Goal: Task Accomplishment & Management: Manage account settings

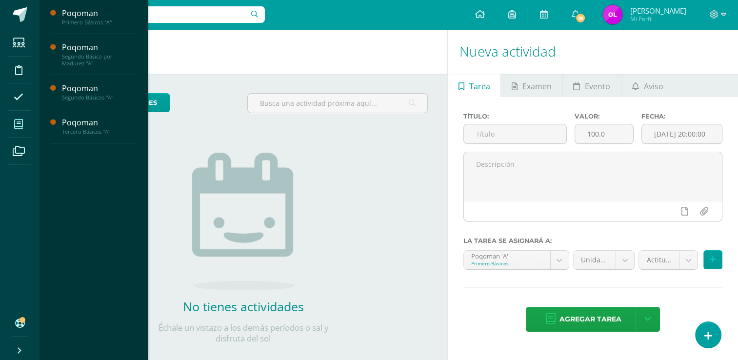
click at [23, 126] on span at bounding box center [19, 124] width 22 height 22
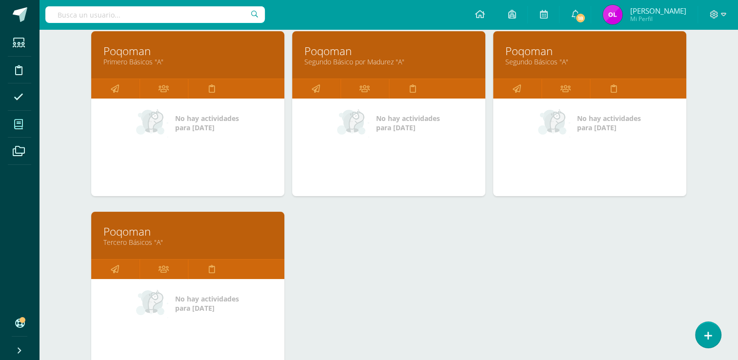
scroll to position [149, 0]
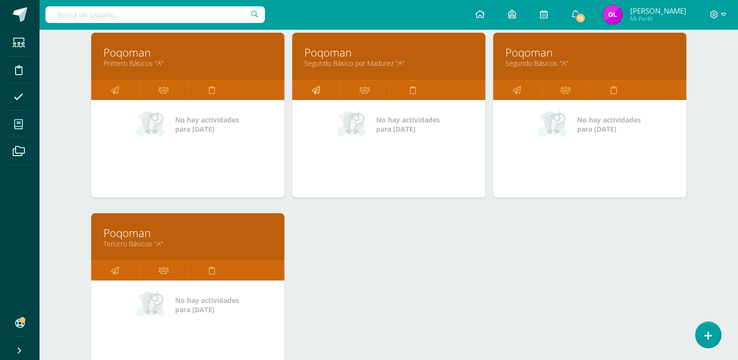
click at [317, 93] on icon at bounding box center [316, 89] width 8 height 19
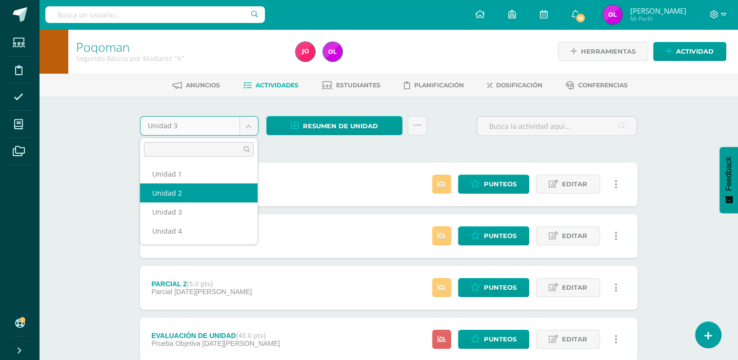
select select "Unidad 2"
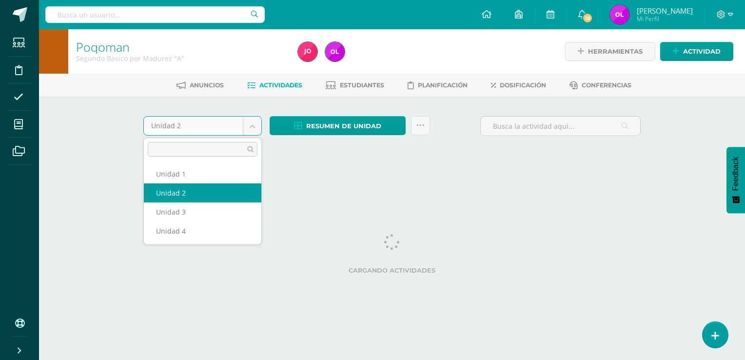
click at [250, 127] on body "Estudiantes Disciplina Asistencia Mis cursos Archivos Soporte Ayuda Reportar un…" at bounding box center [372, 91] width 745 height 182
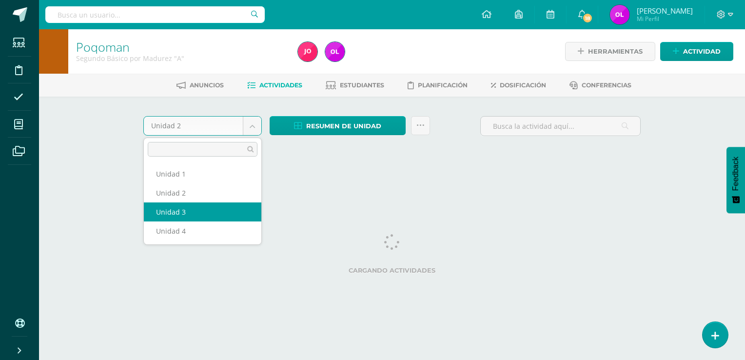
select select "Unidad 3"
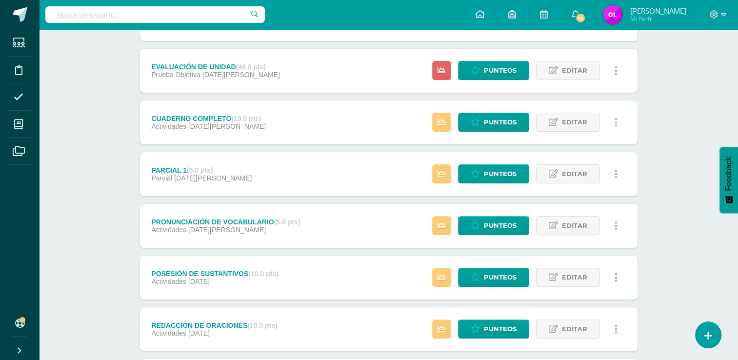
scroll to position [293, 0]
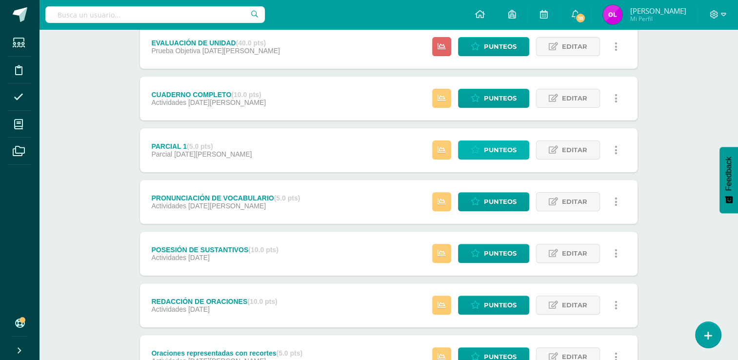
click at [511, 152] on span "Punteos" at bounding box center [500, 150] width 33 height 18
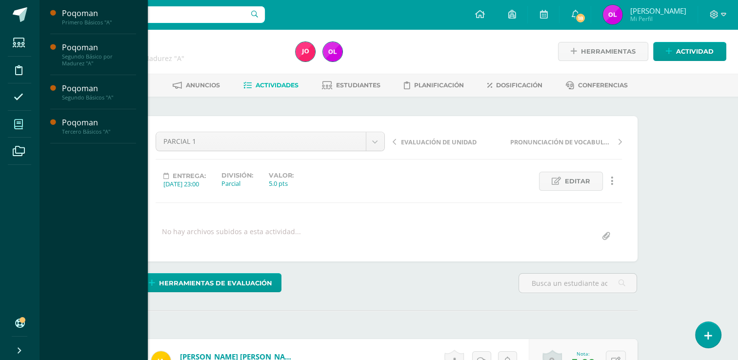
click at [21, 126] on icon at bounding box center [18, 124] width 9 height 10
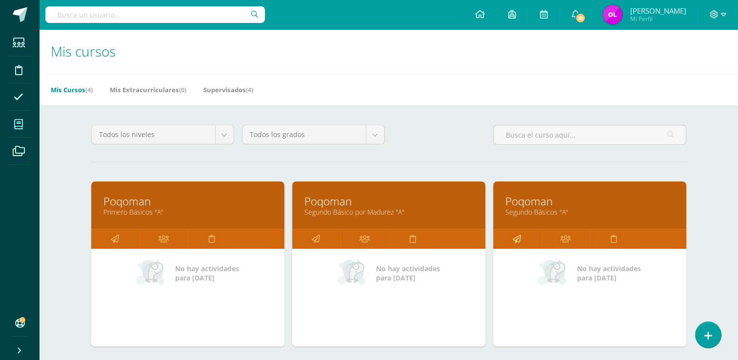
click at [513, 236] on icon at bounding box center [517, 238] width 8 height 19
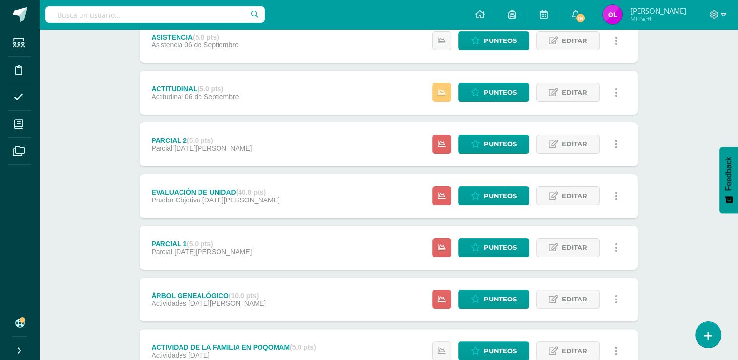
scroll to position [244, 0]
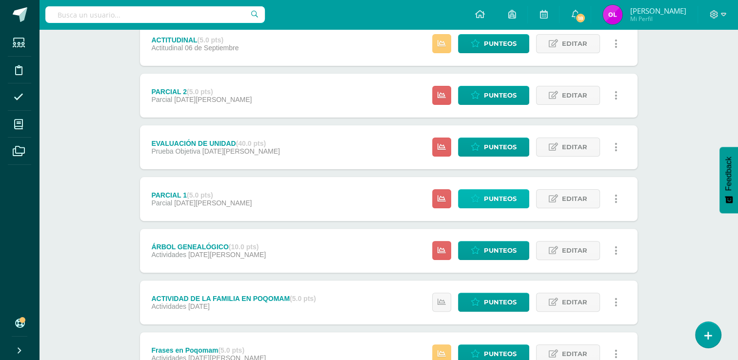
click at [505, 198] on span "Punteos" at bounding box center [500, 199] width 33 height 18
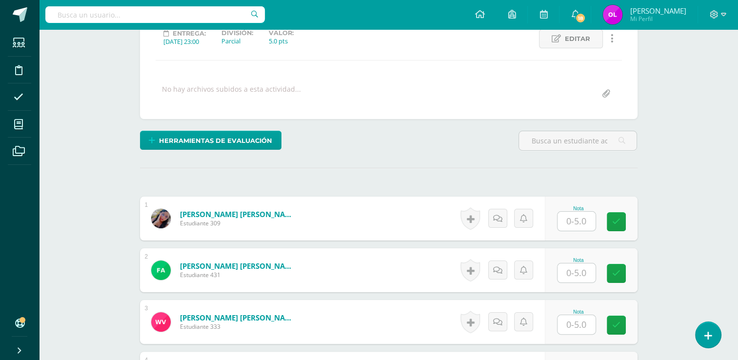
scroll to position [143, 0]
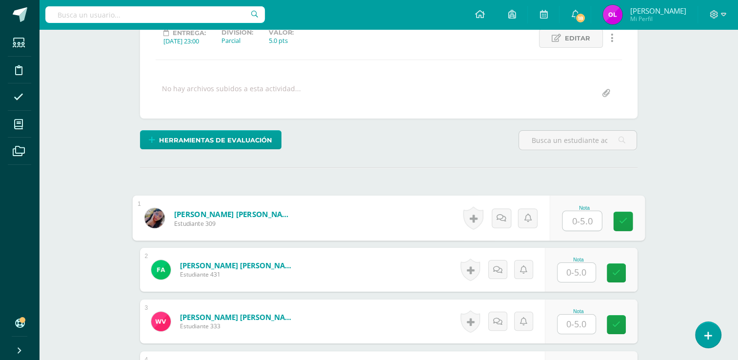
click at [576, 223] on input "text" at bounding box center [581, 221] width 39 height 20
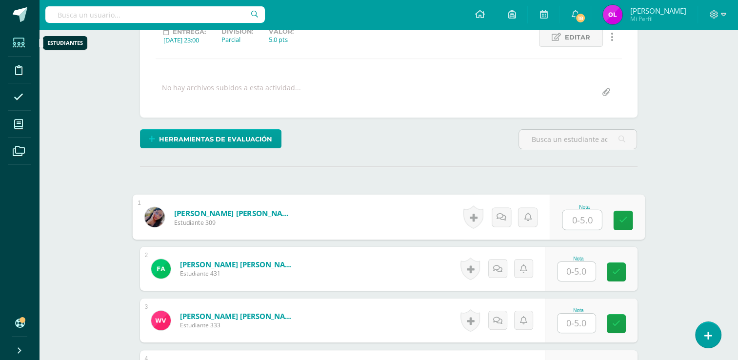
scroll to position [144, 0]
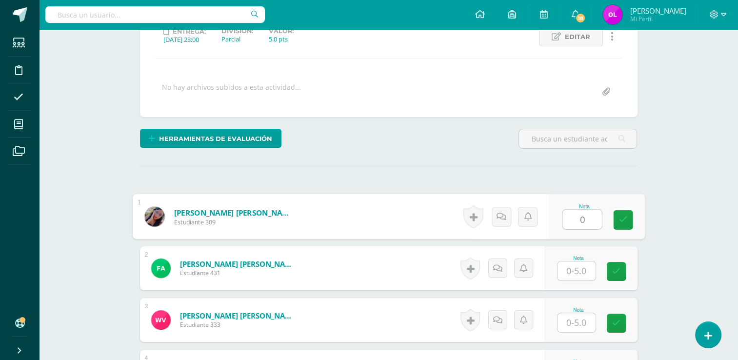
type input "0"
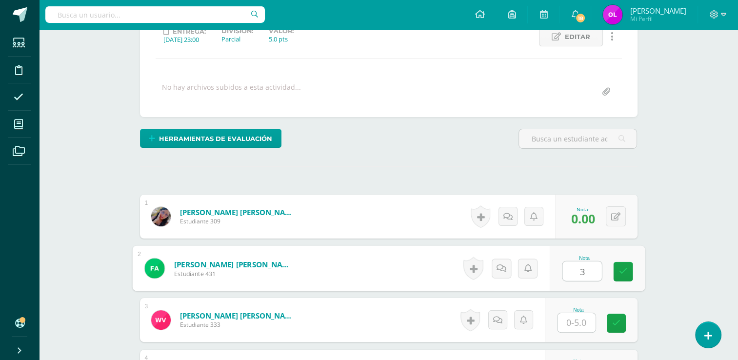
type input "3"
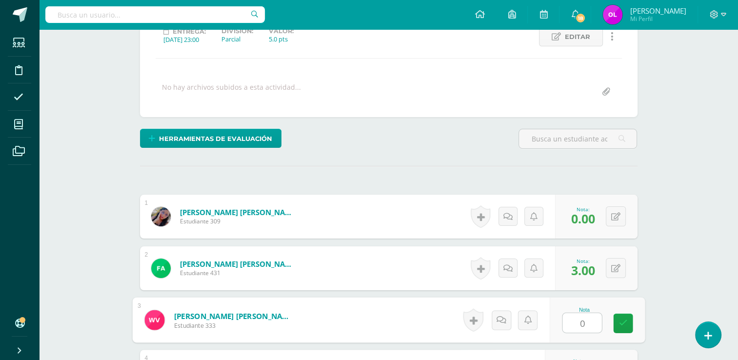
type input "0"
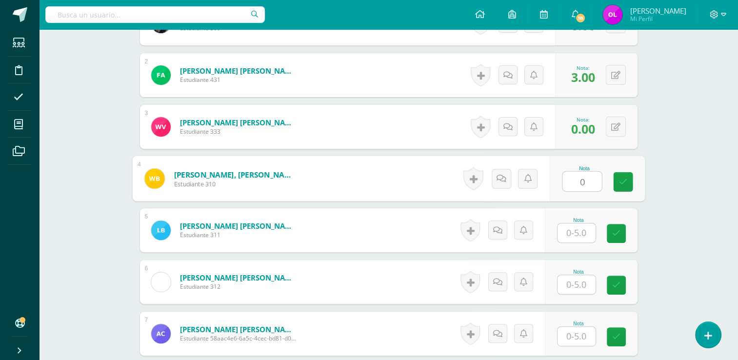
type input "0"
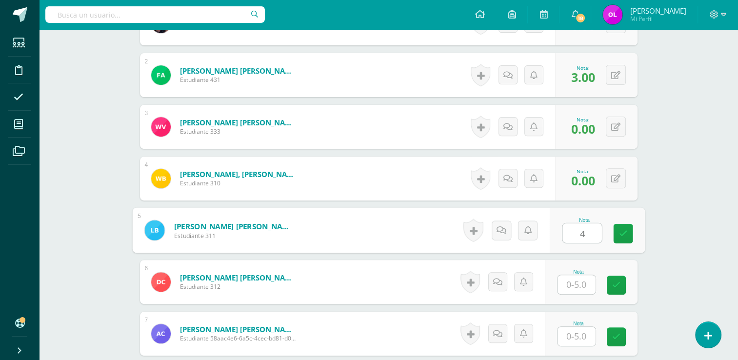
type input "4"
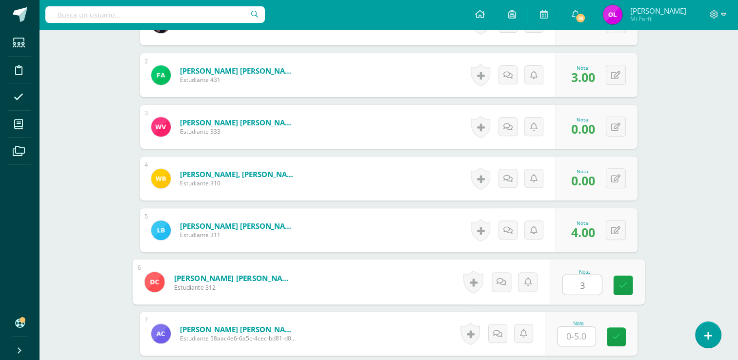
type input "3"
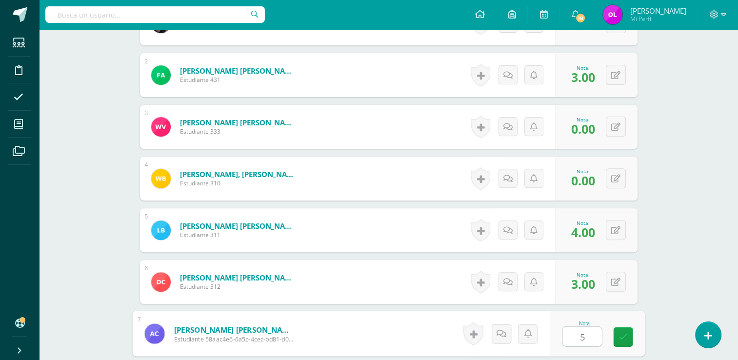
type input "5"
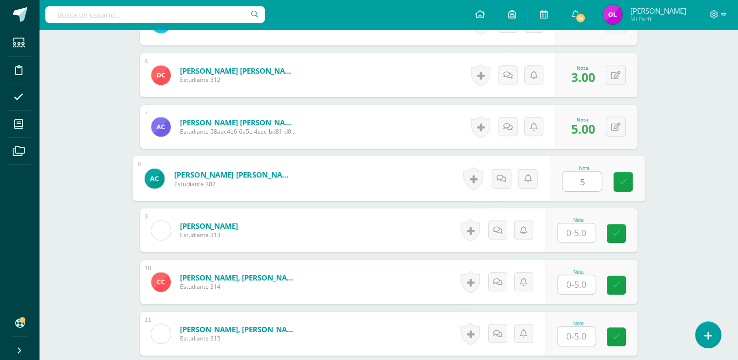
type input "5"
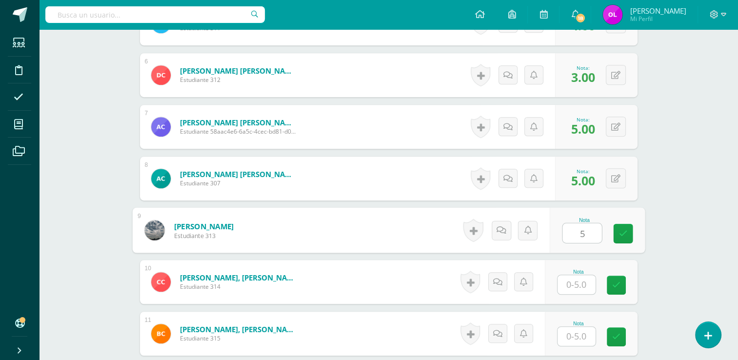
type input "5"
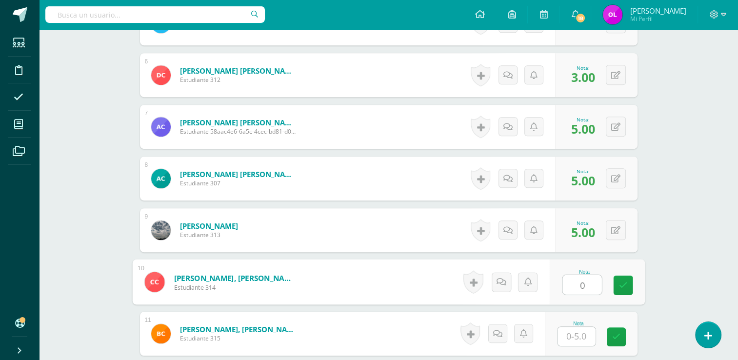
type input "0"
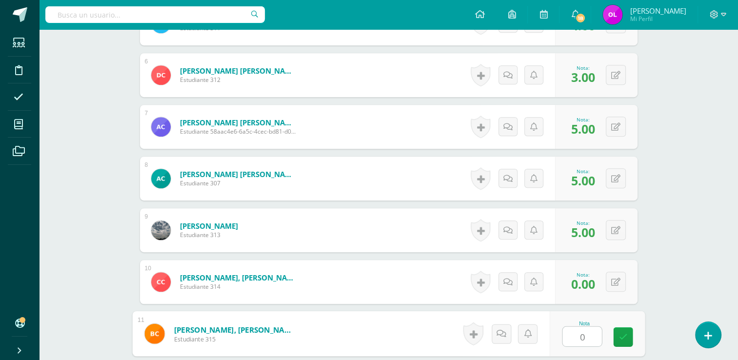
type input "0"
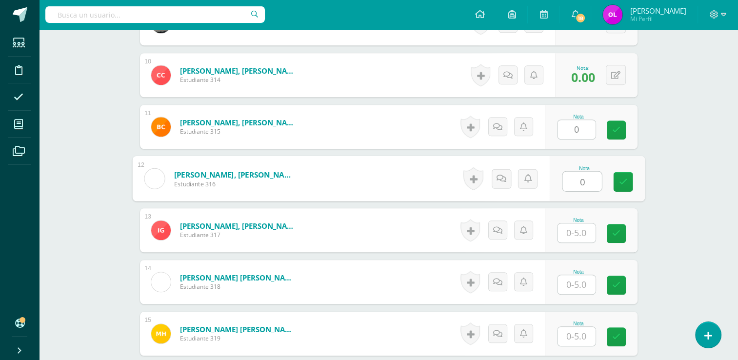
type input "0"
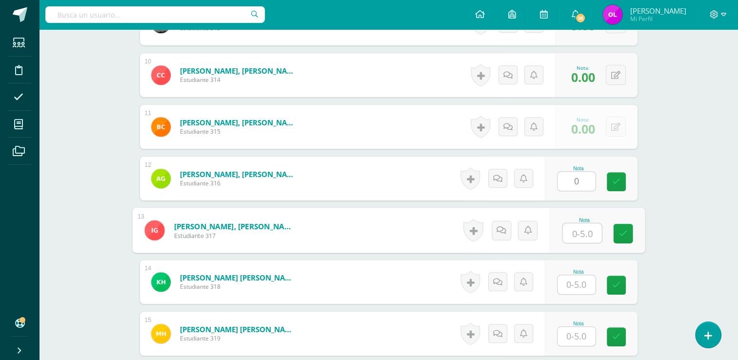
type input "0"
type input "5"
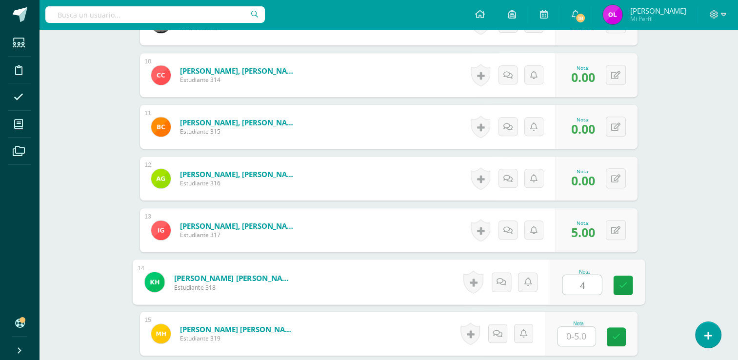
type input "4"
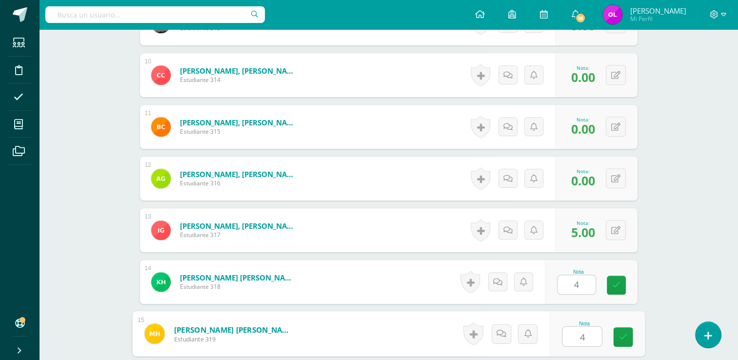
type input "4"
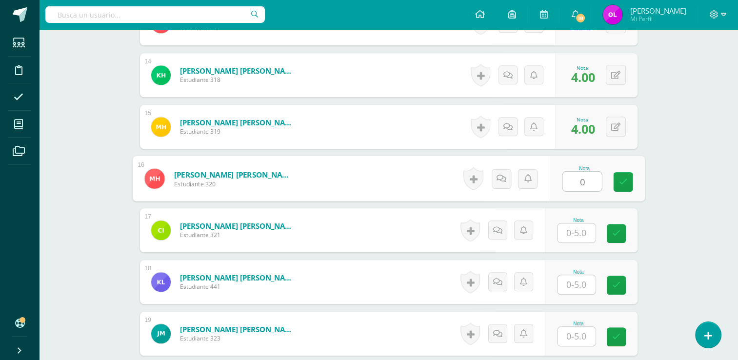
type input "0"
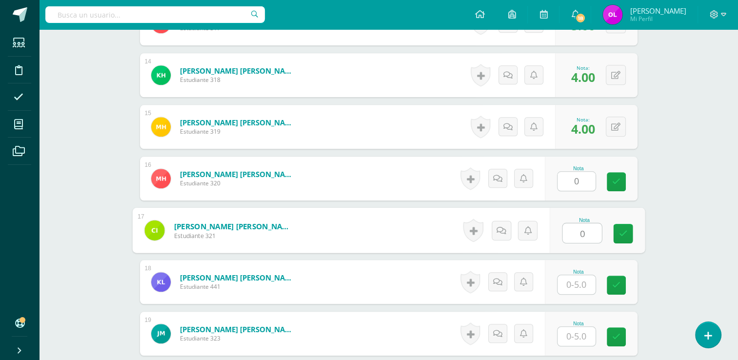
type input "0"
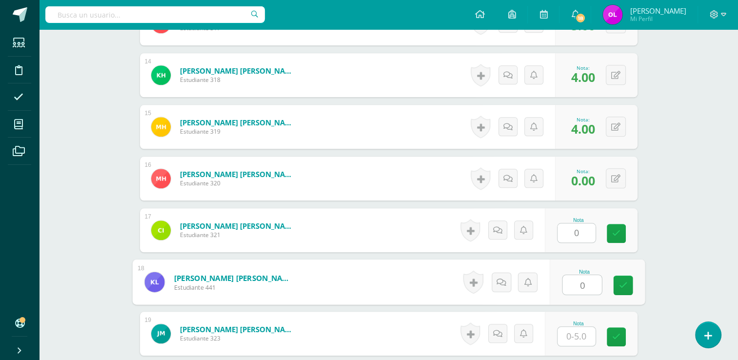
type input "0"
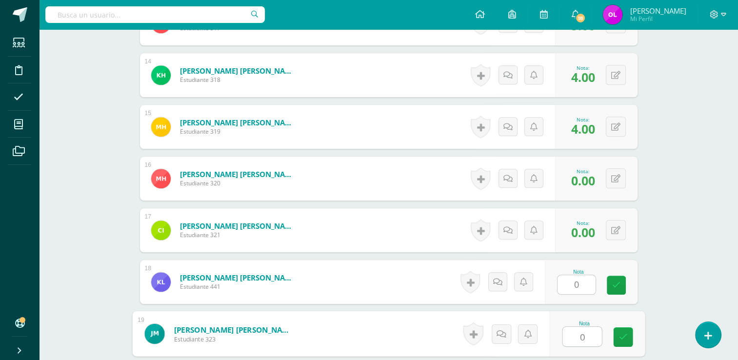
type input "0"
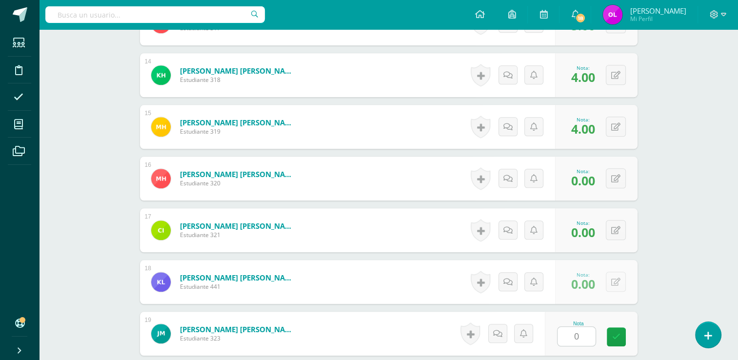
scroll to position [1165, 0]
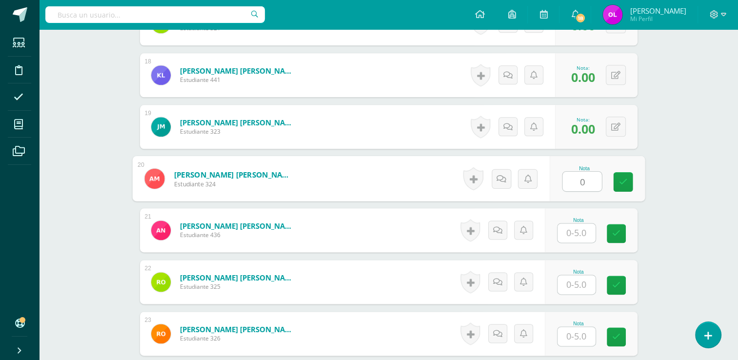
type input "0"
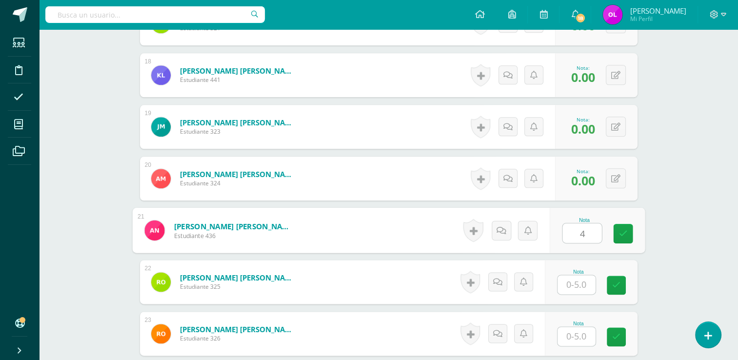
type input "4"
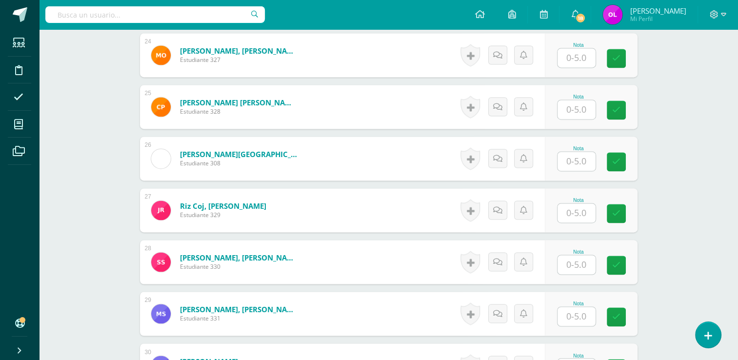
scroll to position [1506, 0]
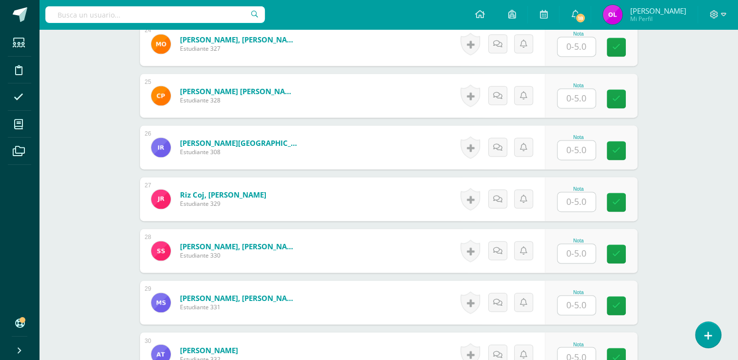
click at [585, 305] on input "text" at bounding box center [576, 305] width 38 height 19
type input "4"
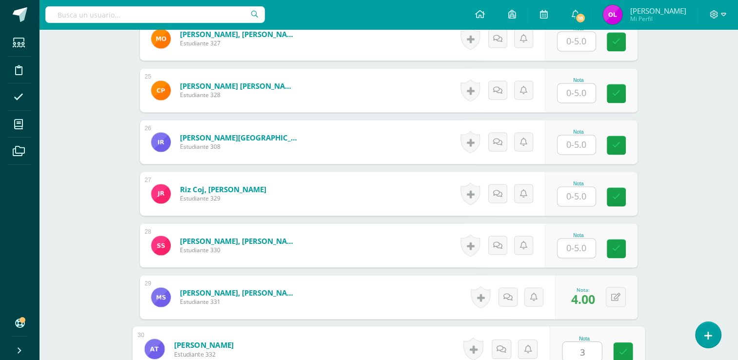
type input "3"
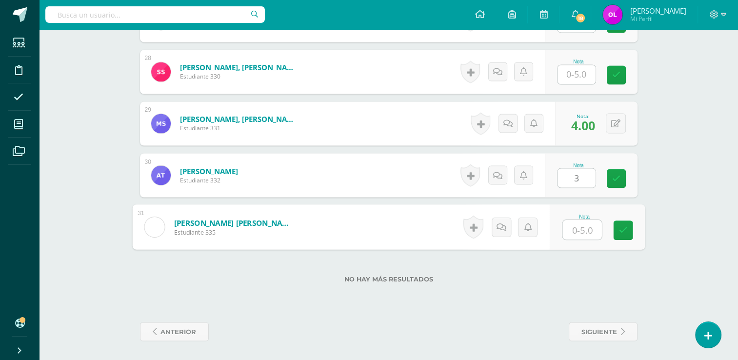
type input "3"
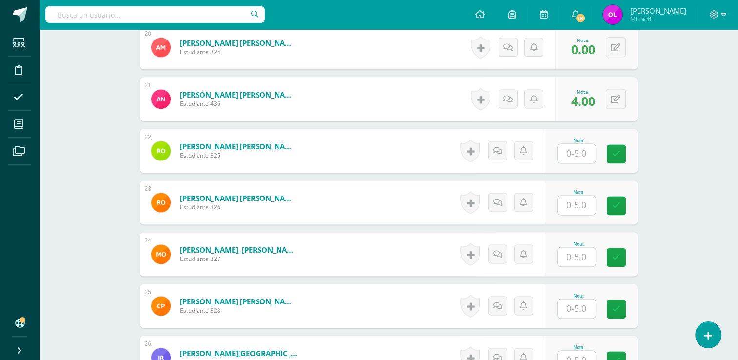
scroll to position [1295, 0]
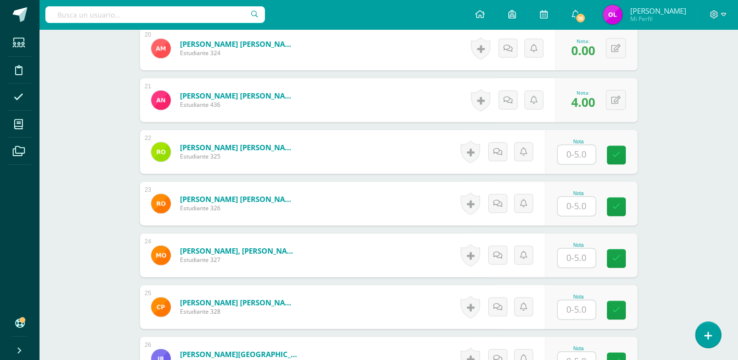
click at [572, 145] on input "text" at bounding box center [576, 154] width 38 height 19
type input "0"
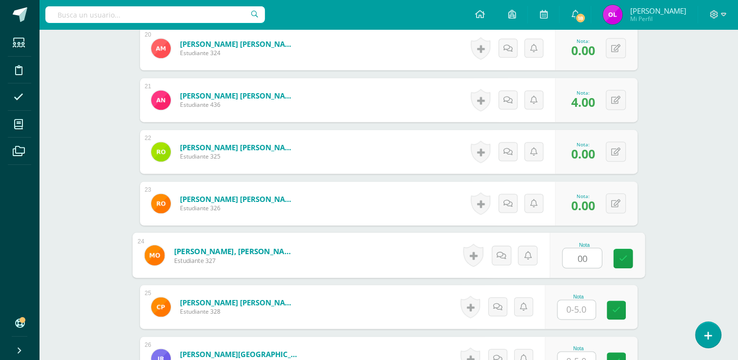
type input "00"
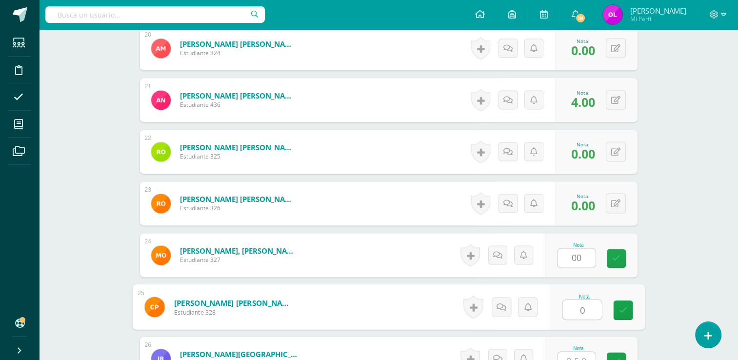
type input "0"
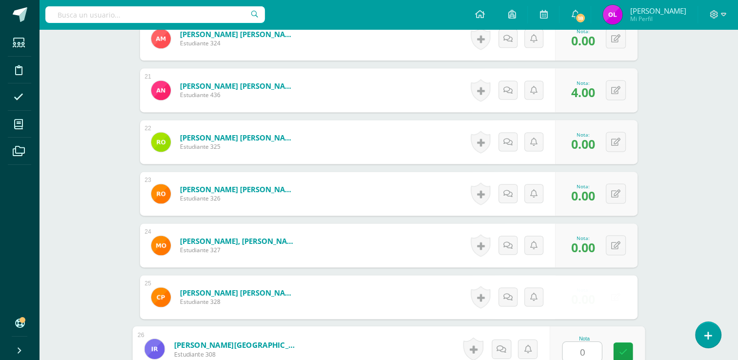
type input "0"
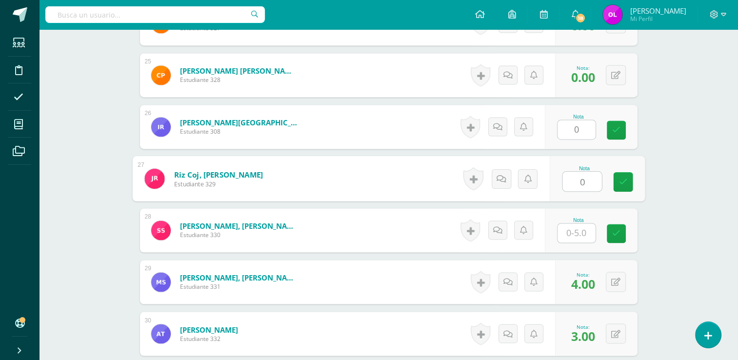
type input "0"
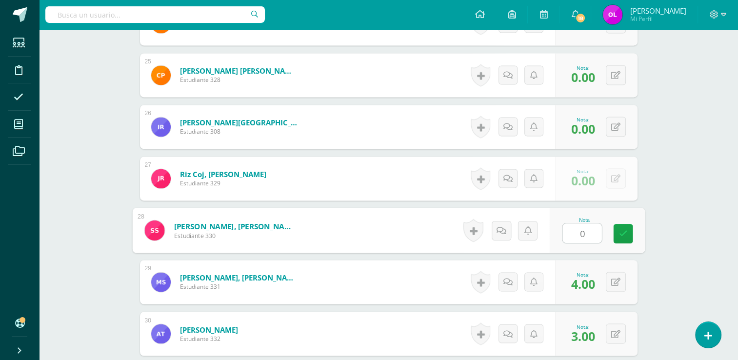
type input "00"
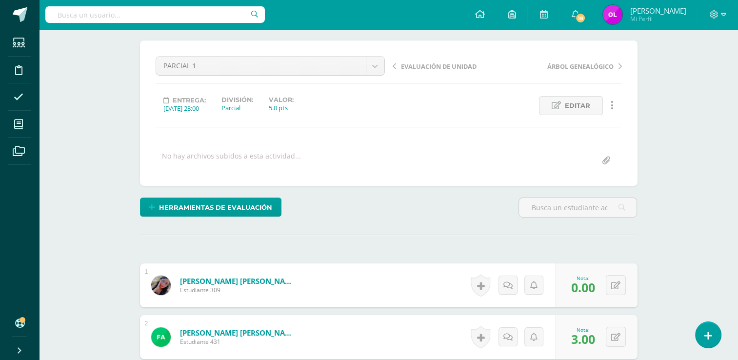
scroll to position [0, 0]
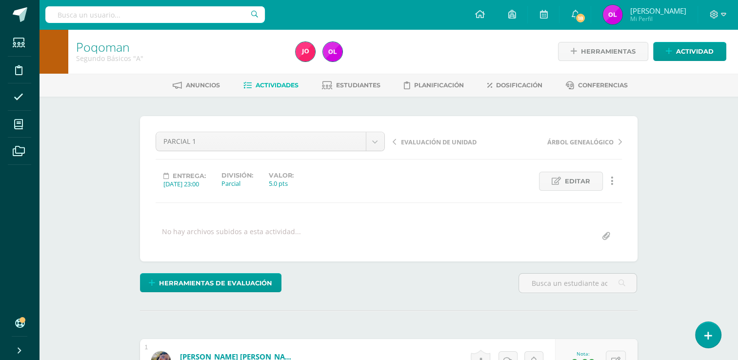
click at [287, 87] on span "Actividades" at bounding box center [277, 84] width 43 height 7
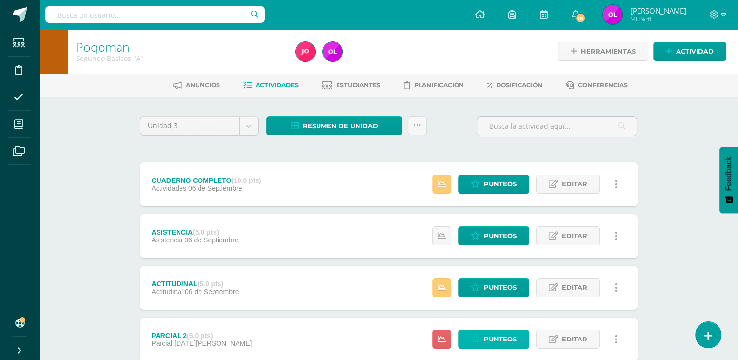
click at [494, 334] on span "Punteos" at bounding box center [500, 339] width 33 height 18
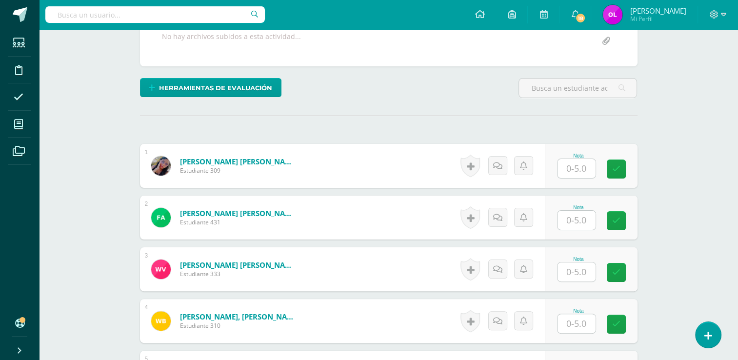
scroll to position [195, 0]
click at [583, 170] on input "text" at bounding box center [581, 169] width 39 height 20
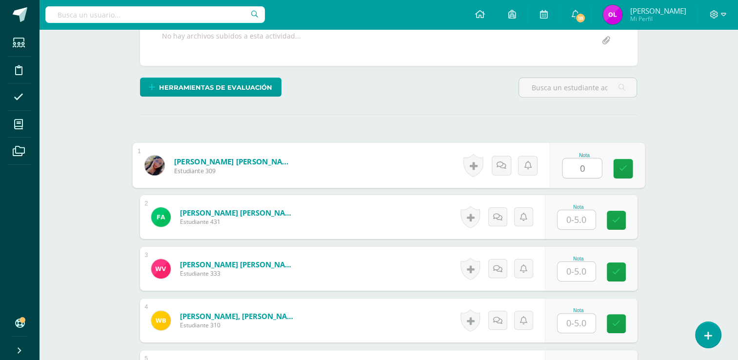
type input "0"
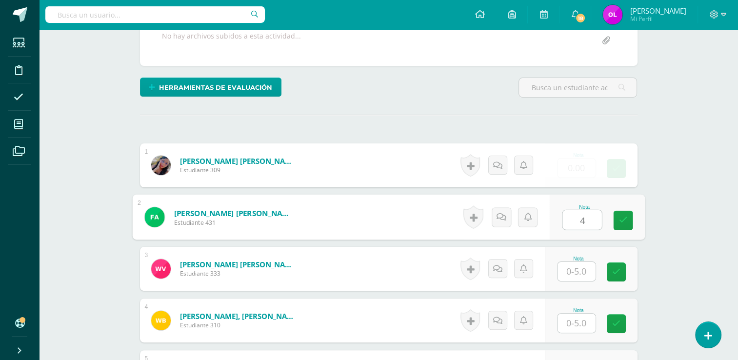
type input "4"
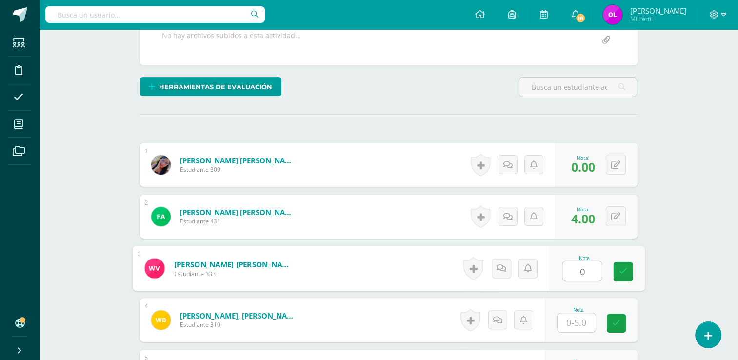
type input "0"
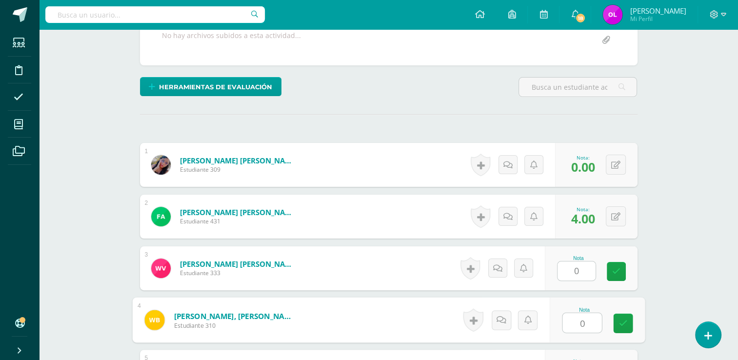
type input "0"
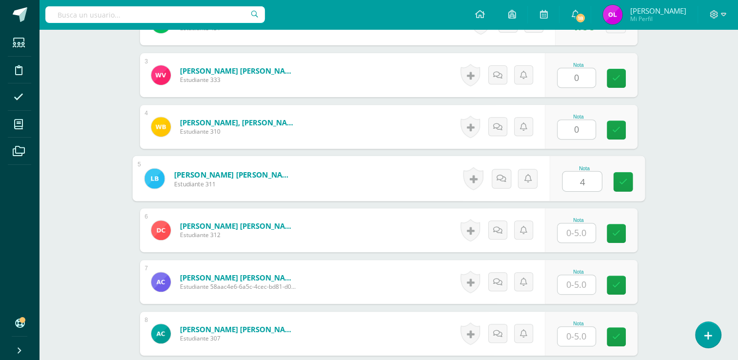
type input "4"
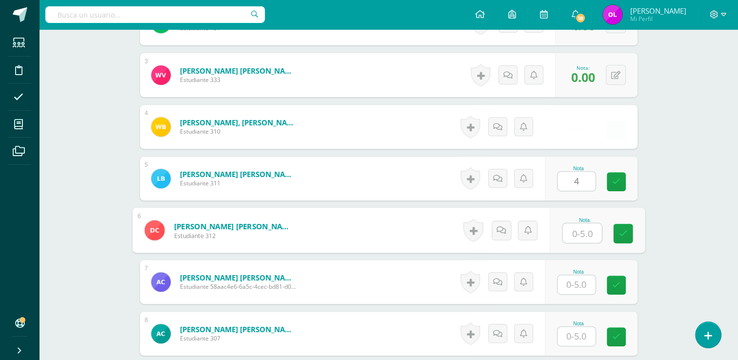
scroll to position [390, 0]
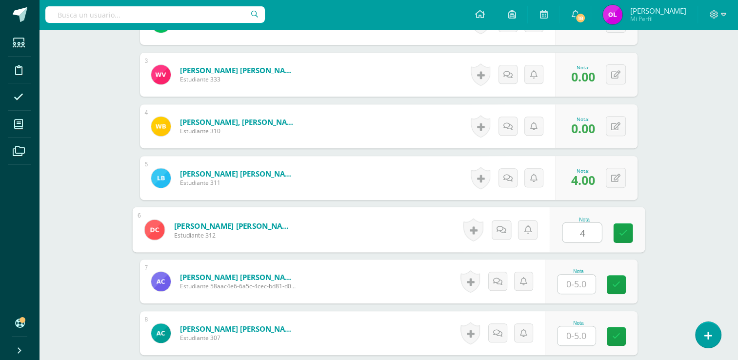
type input "4"
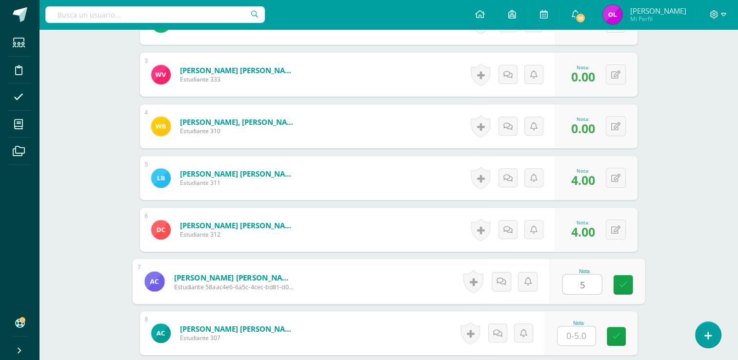
type input "5"
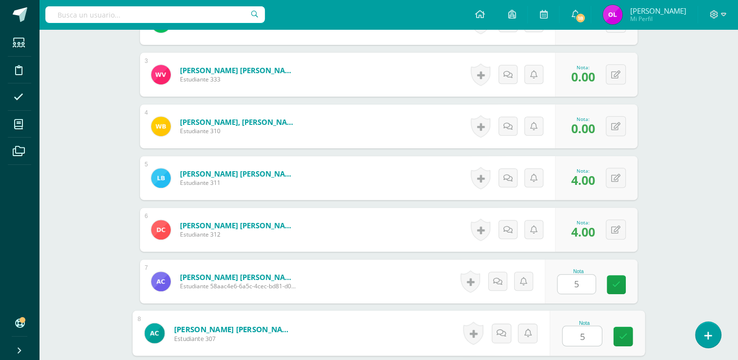
type input "5"
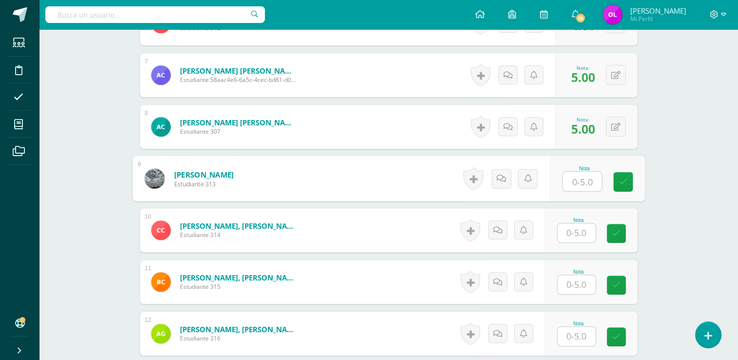
type input "3"
type input "5"
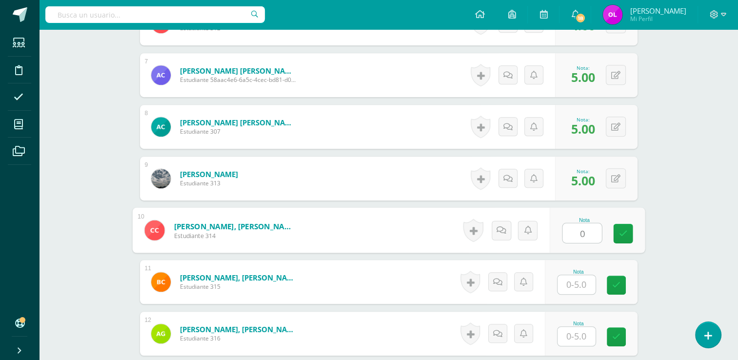
type input "0"
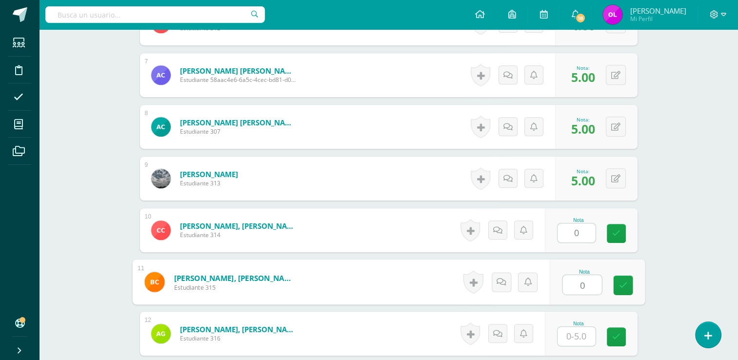
type input "0"
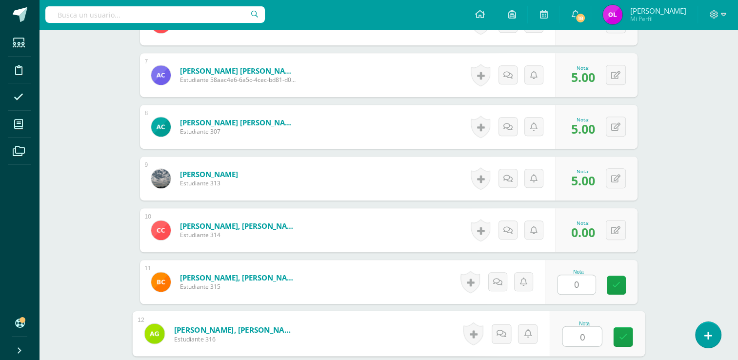
type input "0"
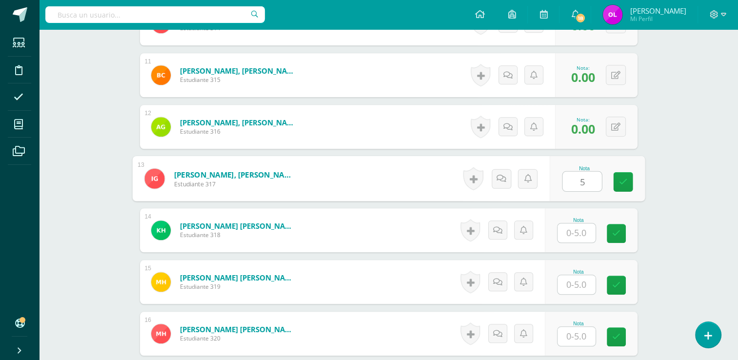
type input "5"
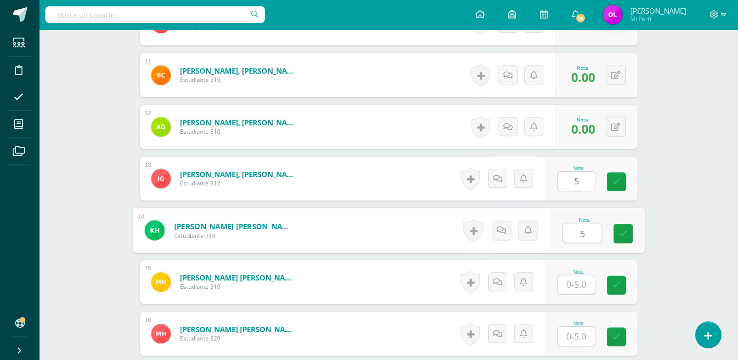
type input "5"
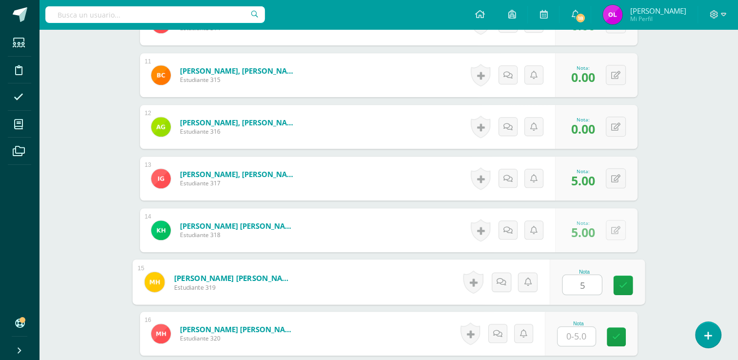
type input "5"
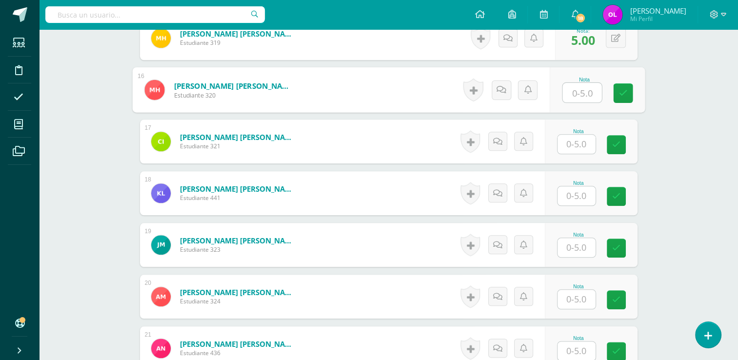
scroll to position [1095, 0]
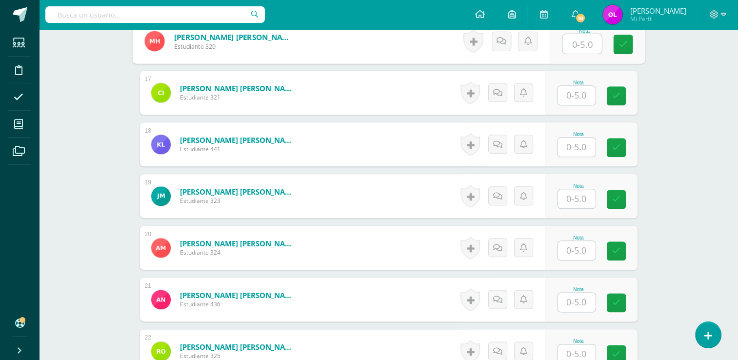
click at [580, 301] on input "text" at bounding box center [576, 302] width 38 height 19
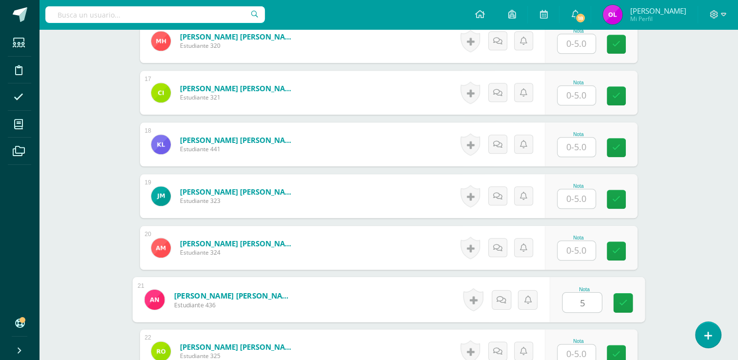
type input "5"
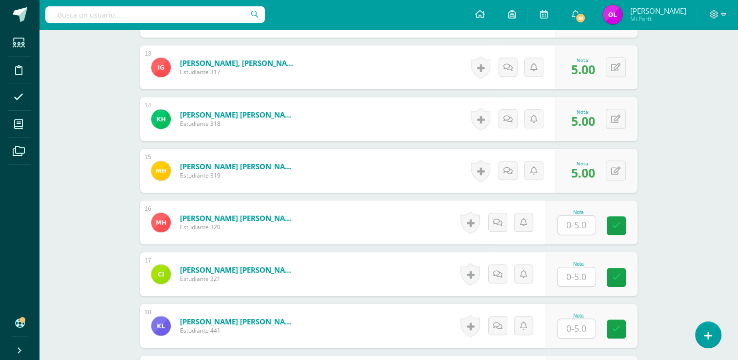
scroll to position [903, 0]
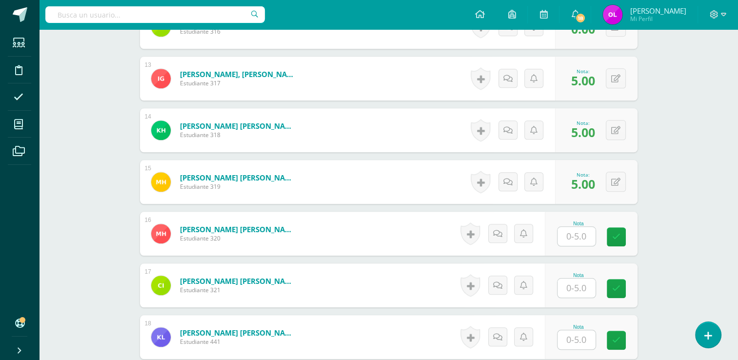
click at [582, 239] on input "text" at bounding box center [576, 236] width 38 height 19
type input "0"
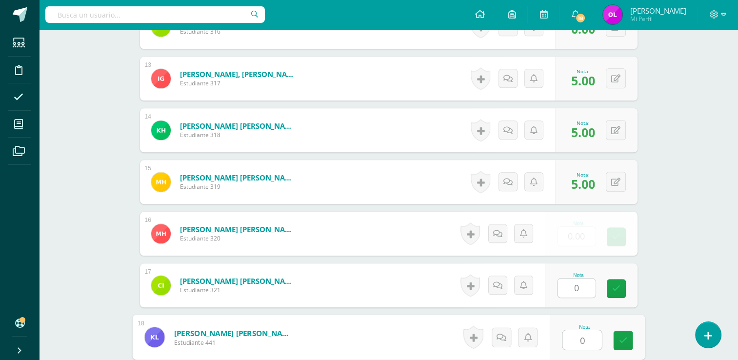
type input "0"
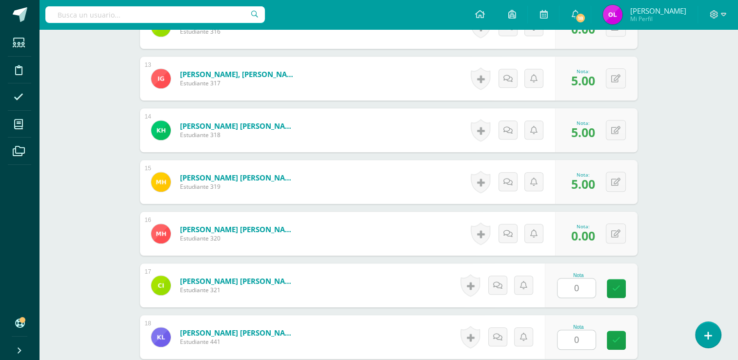
scroll to position [1113, 0]
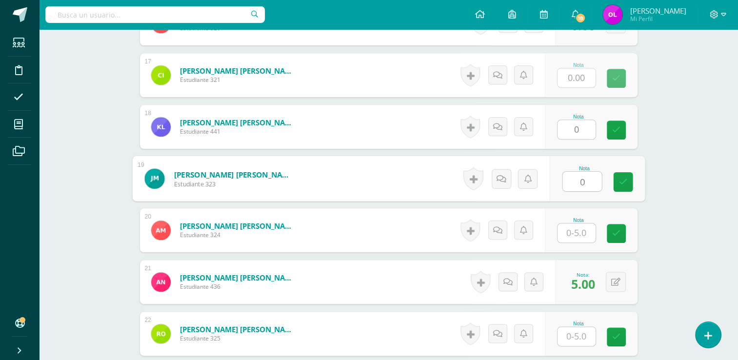
type input "0"
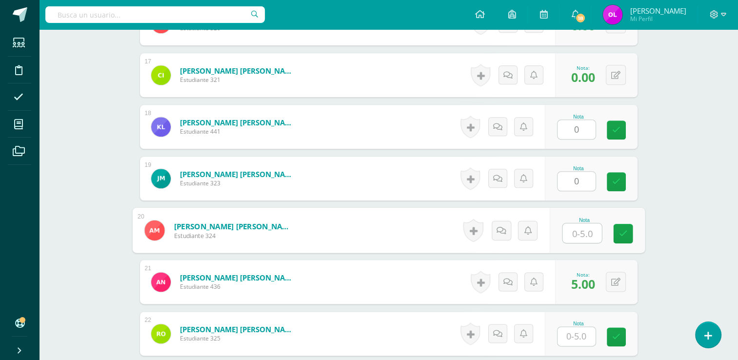
type input "0"
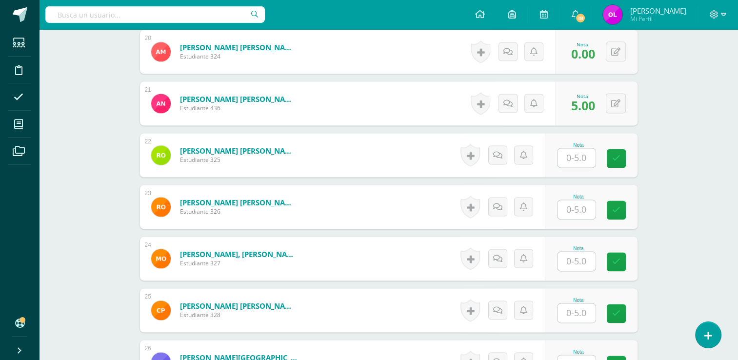
scroll to position [1308, 0]
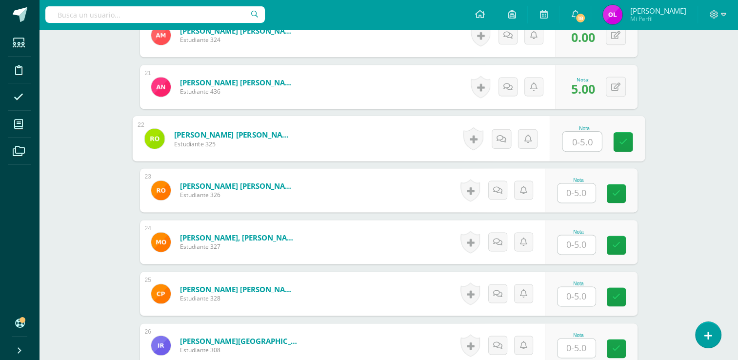
click at [576, 139] on input "text" at bounding box center [581, 142] width 39 height 20
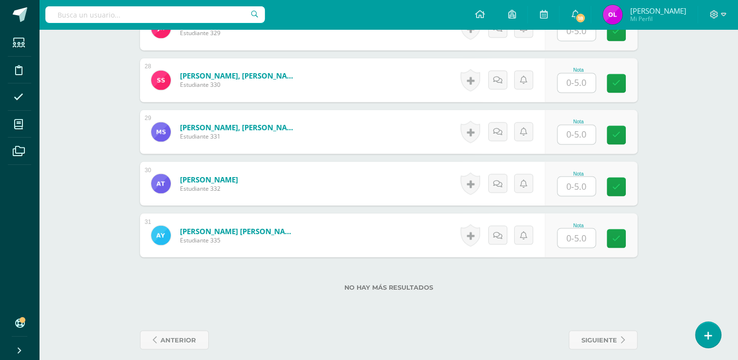
scroll to position [1685, 0]
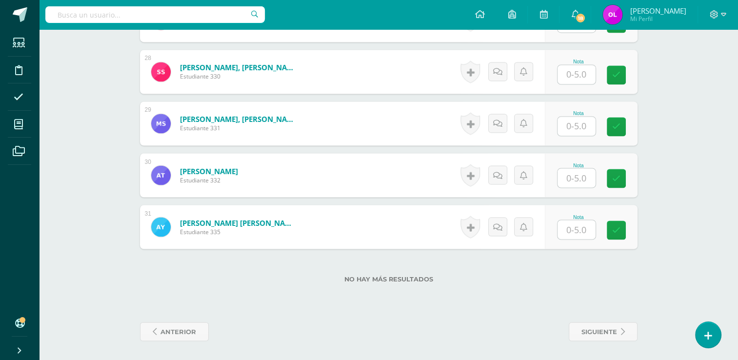
click at [579, 125] on input "text" at bounding box center [576, 126] width 38 height 19
type input "3"
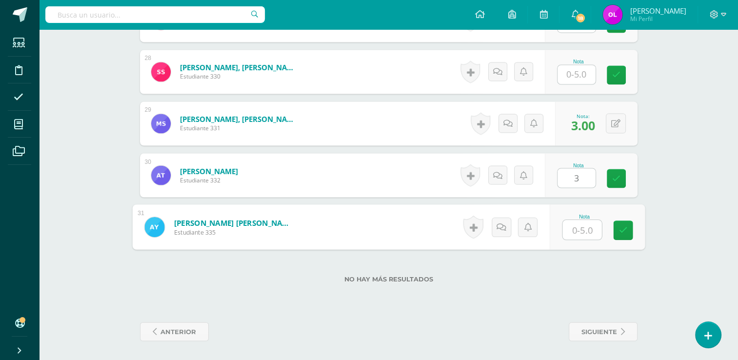
type input "3"
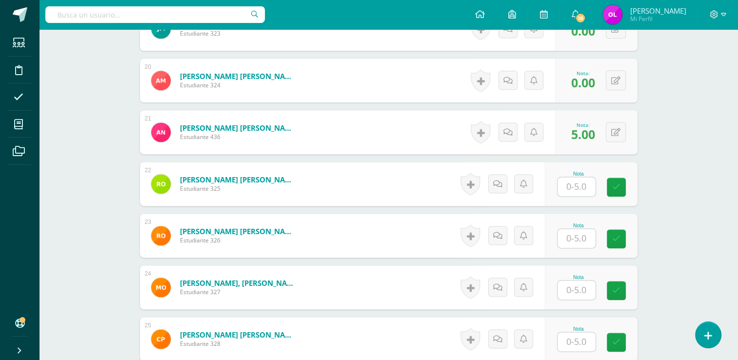
scroll to position [1246, 0]
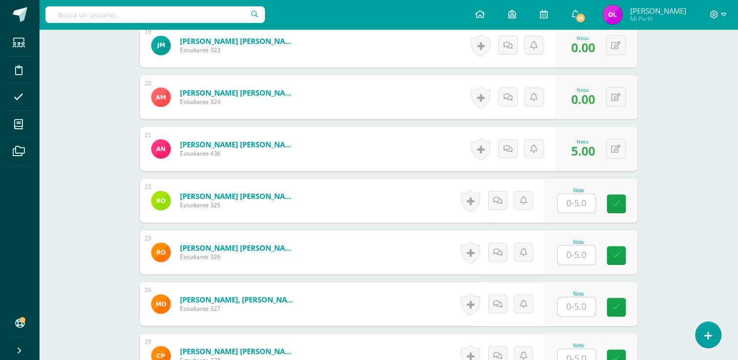
click at [577, 203] on input "text" at bounding box center [576, 203] width 38 height 19
type input "0"
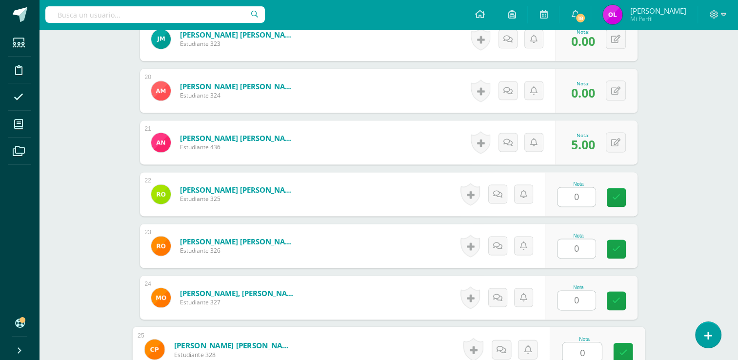
type input "0"
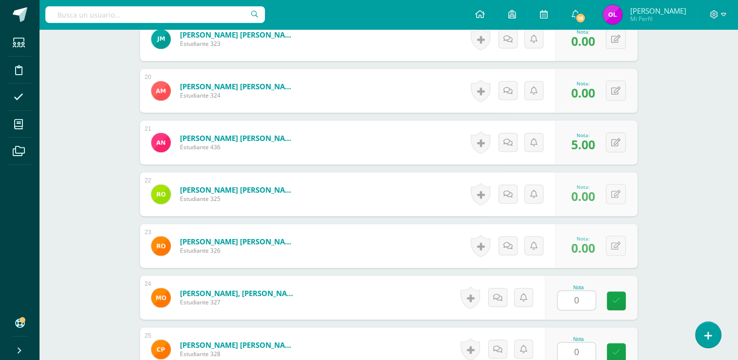
scroll to position [1475, 0]
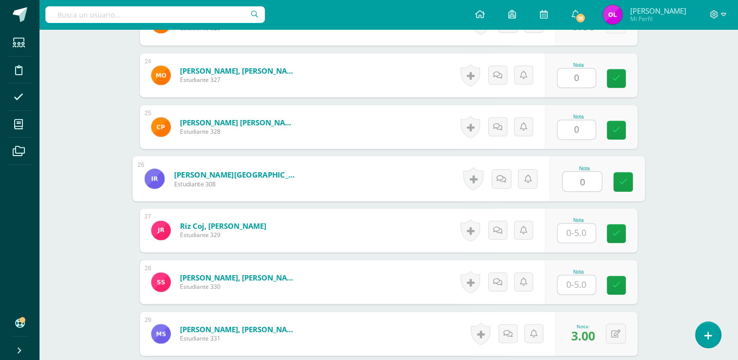
type input "0"
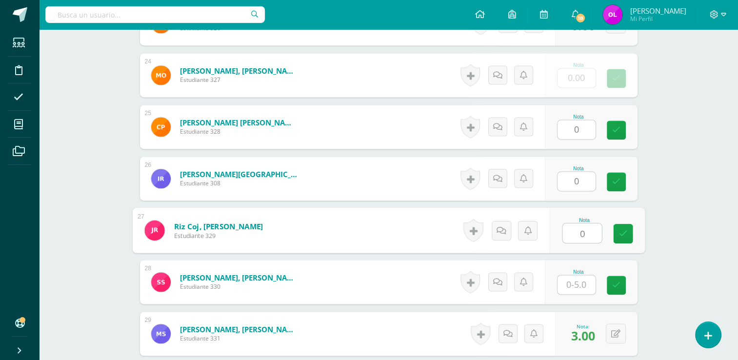
type input "0"
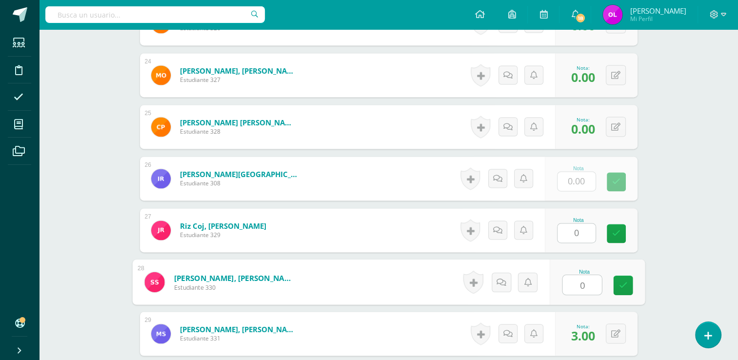
type input "00"
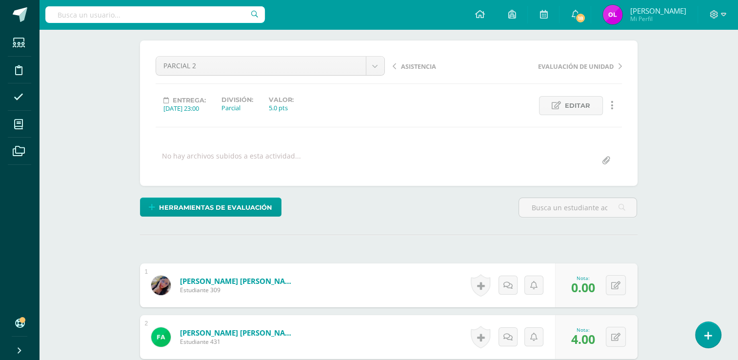
scroll to position [0, 0]
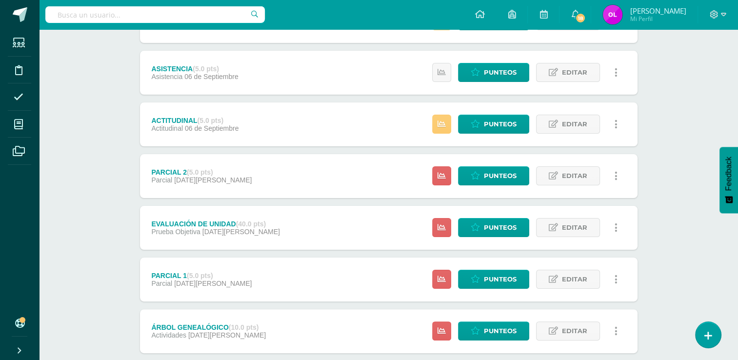
scroll to position [195, 0]
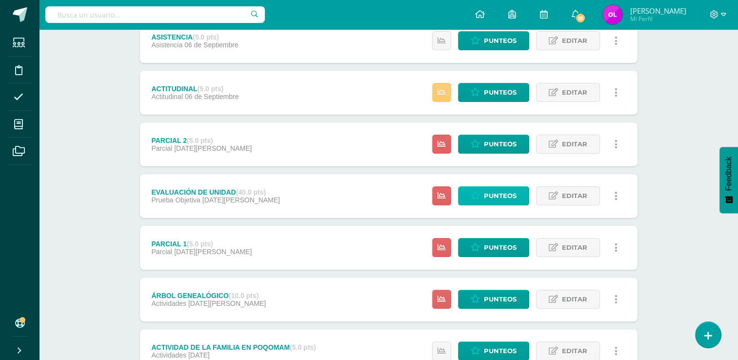
click at [511, 192] on span "Punteos" at bounding box center [500, 196] width 33 height 18
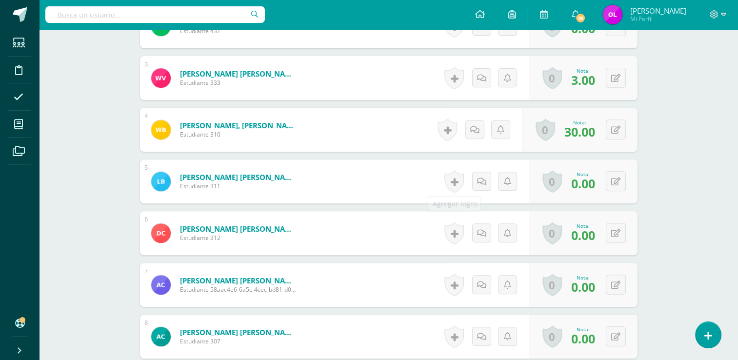
scroll to position [387, 0]
click at [613, 233] on icon at bounding box center [615, 233] width 9 height 8
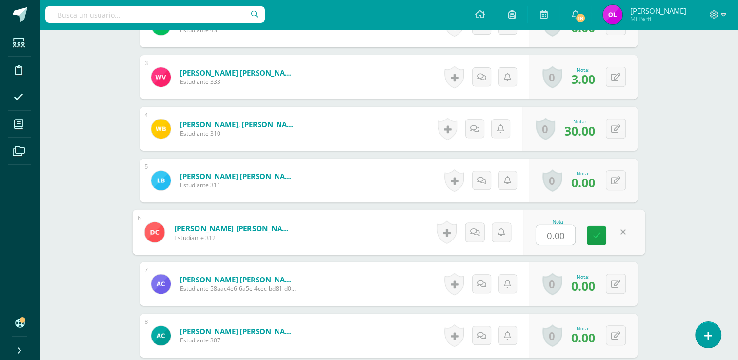
scroll to position [388, 0]
type input "21"
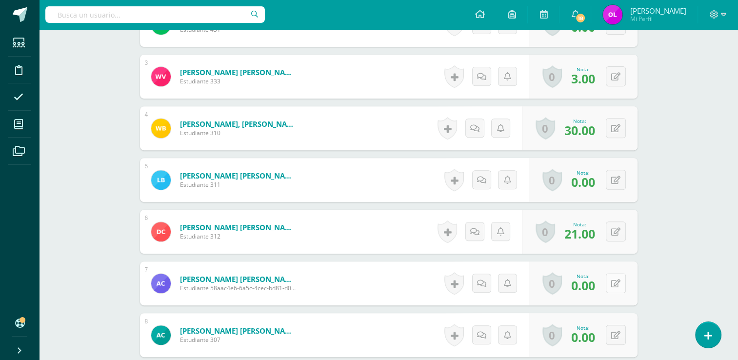
click at [616, 288] on button at bounding box center [616, 283] width 20 height 20
type input "18"
click at [618, 333] on icon at bounding box center [615, 335] width 9 height 8
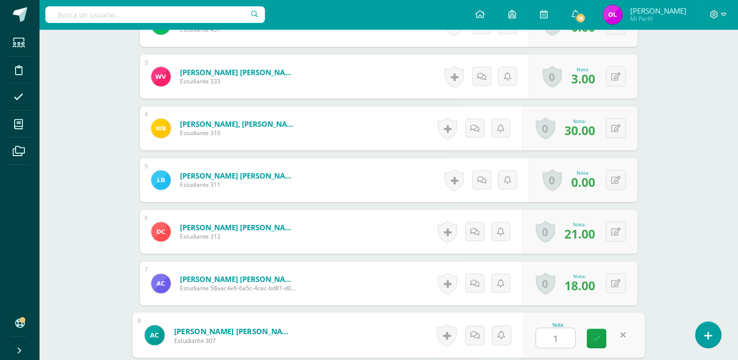
type input "10"
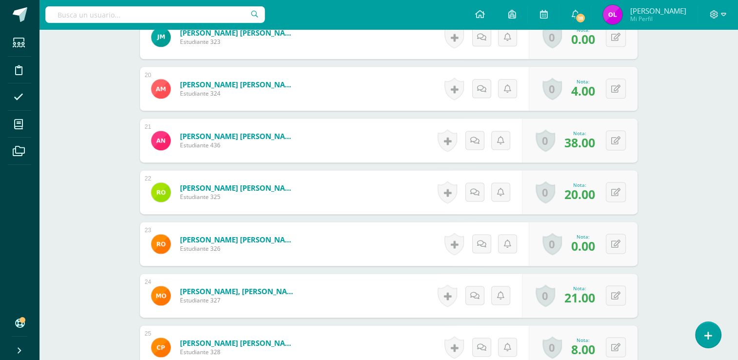
scroll to position [1266, 0]
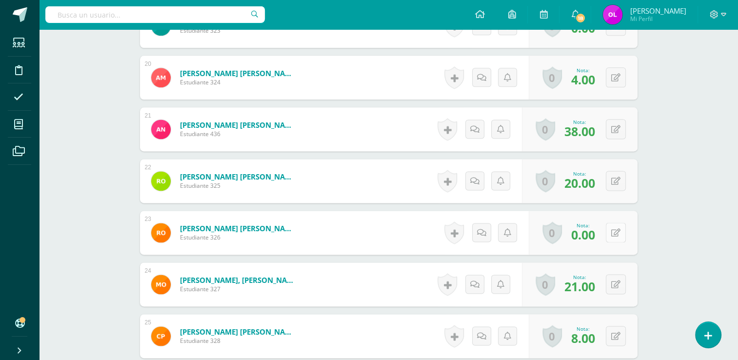
click at [613, 233] on button at bounding box center [616, 232] width 20 height 20
type input "19"
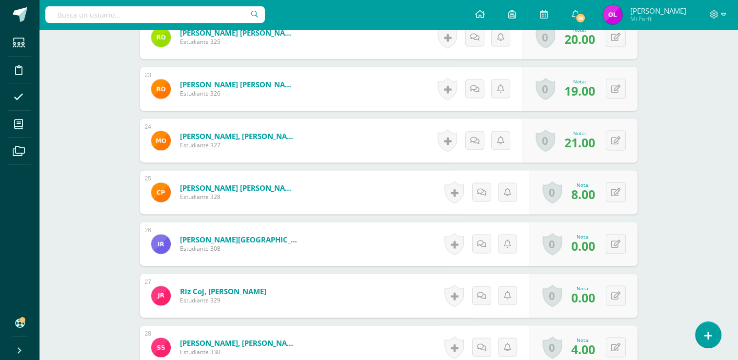
scroll to position [1412, 0]
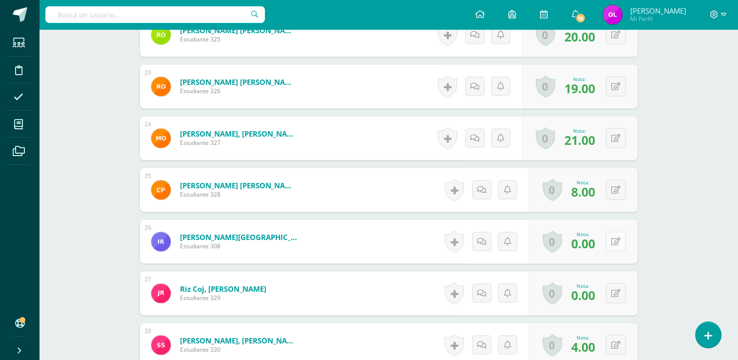
click at [617, 242] on icon at bounding box center [615, 242] width 9 height 8
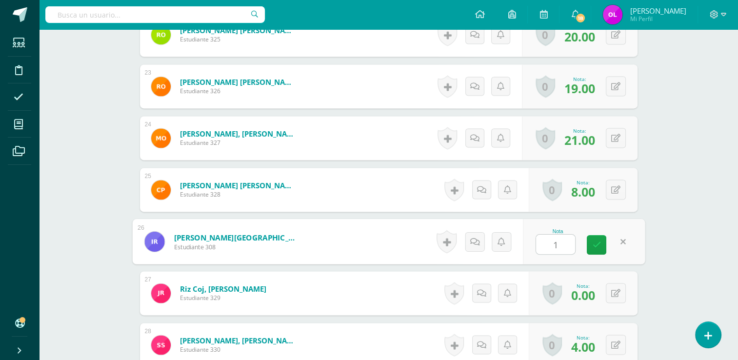
type input "13"
click at [615, 296] on button at bounding box center [616, 293] width 20 height 20
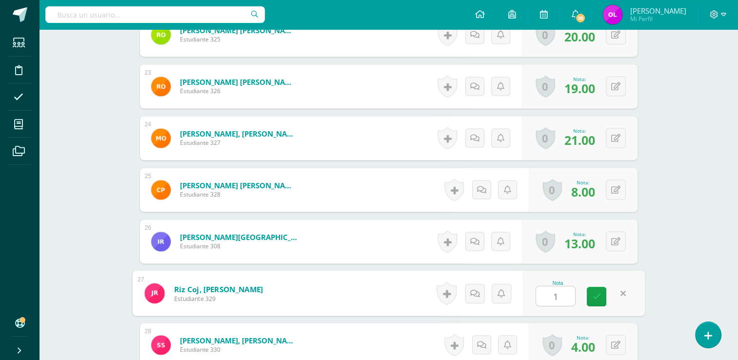
type input "10"
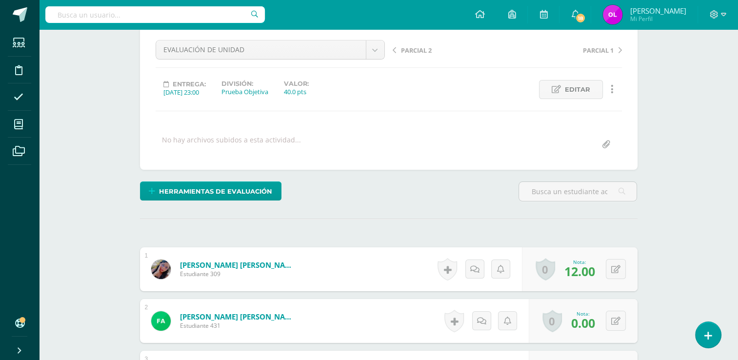
scroll to position [0, 0]
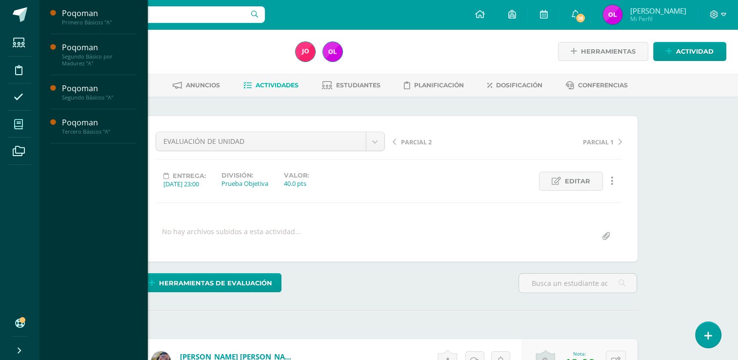
click at [17, 122] on icon at bounding box center [18, 124] width 9 height 10
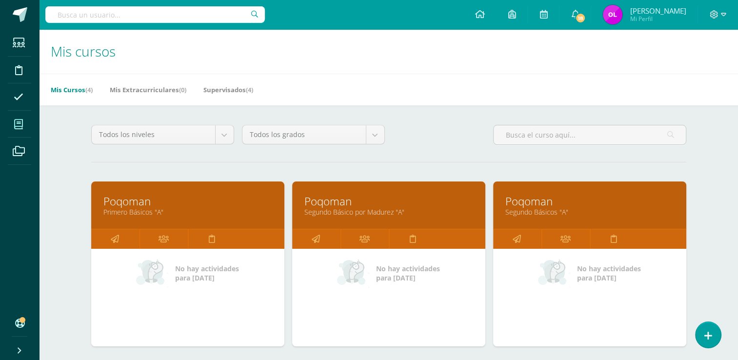
scroll to position [195, 0]
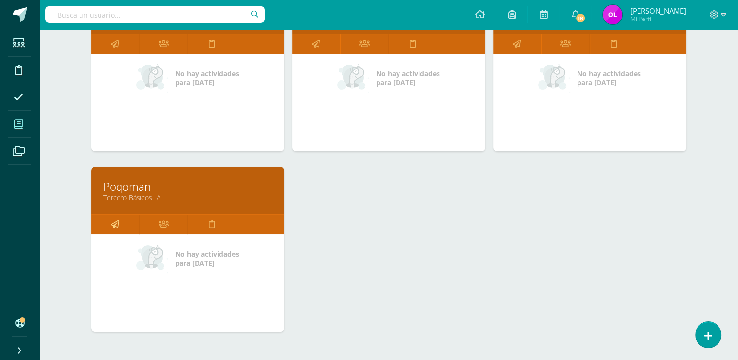
click at [116, 222] on icon at bounding box center [115, 224] width 8 height 19
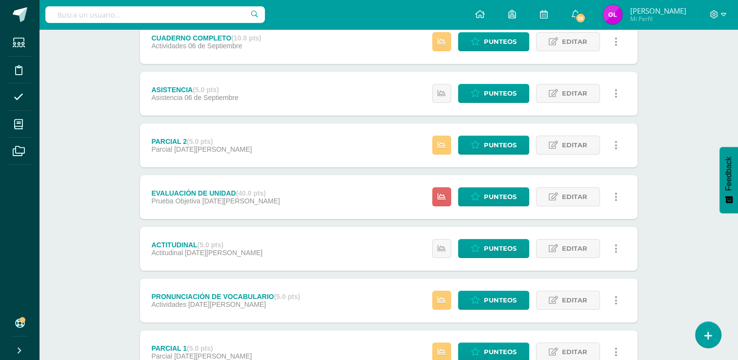
scroll to position [146, 0]
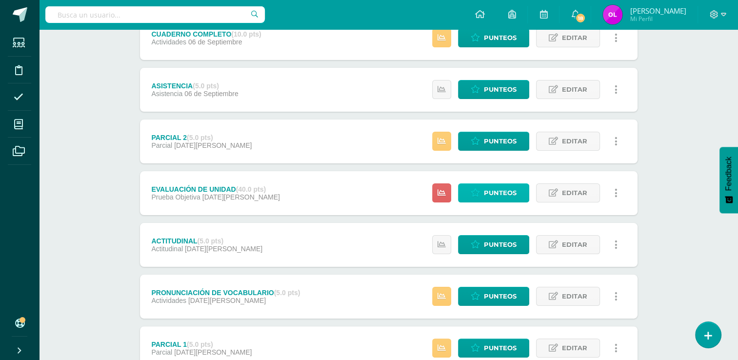
click at [499, 193] on span "Punteos" at bounding box center [500, 193] width 33 height 18
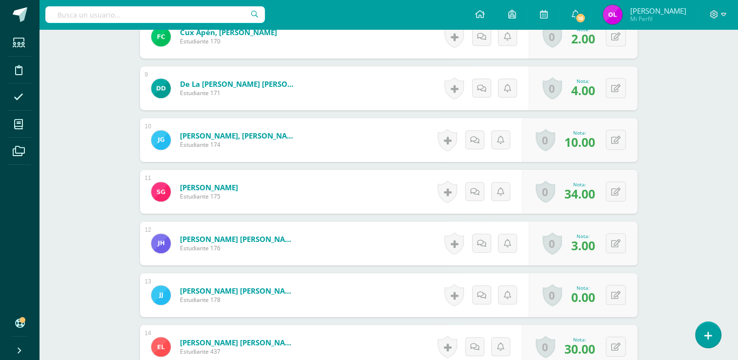
scroll to position [733, 0]
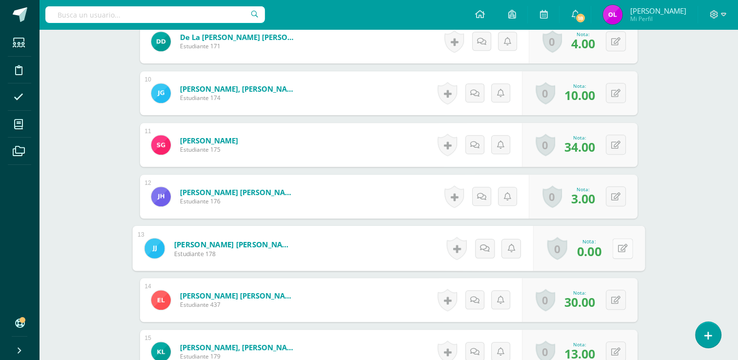
click at [615, 251] on button at bounding box center [622, 248] width 20 height 20
type input "29"
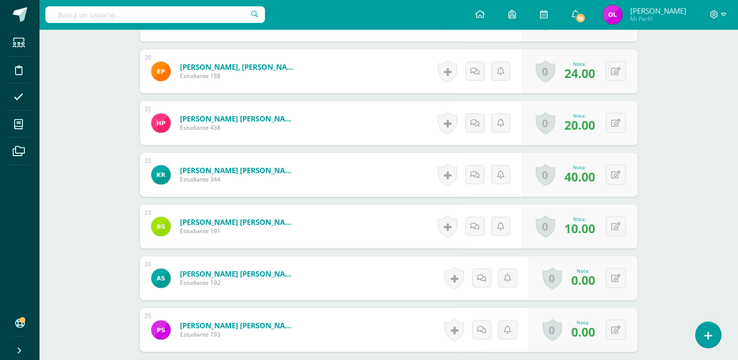
scroll to position [1367, 0]
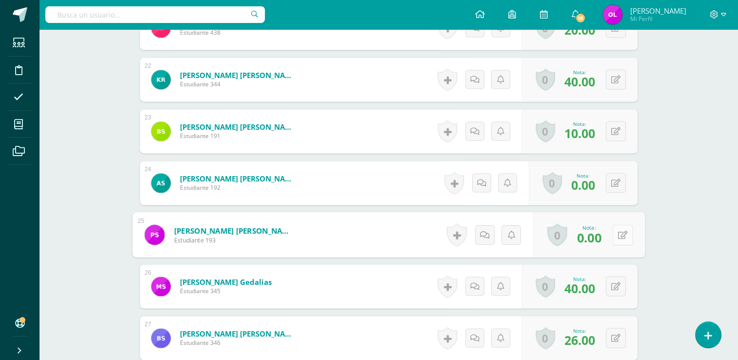
click at [616, 231] on button at bounding box center [622, 234] width 20 height 20
type input "26"
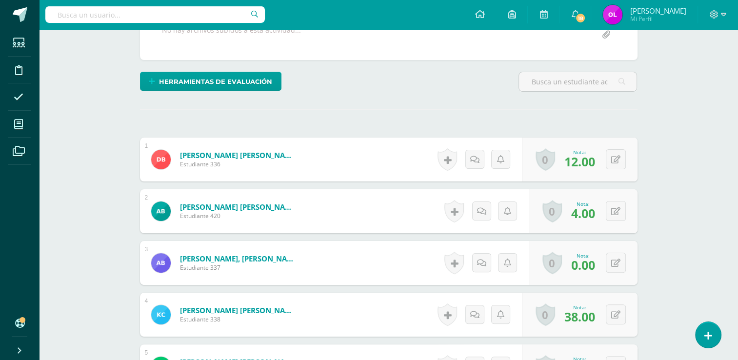
scroll to position [0, 0]
